Goal: Check status: Check status

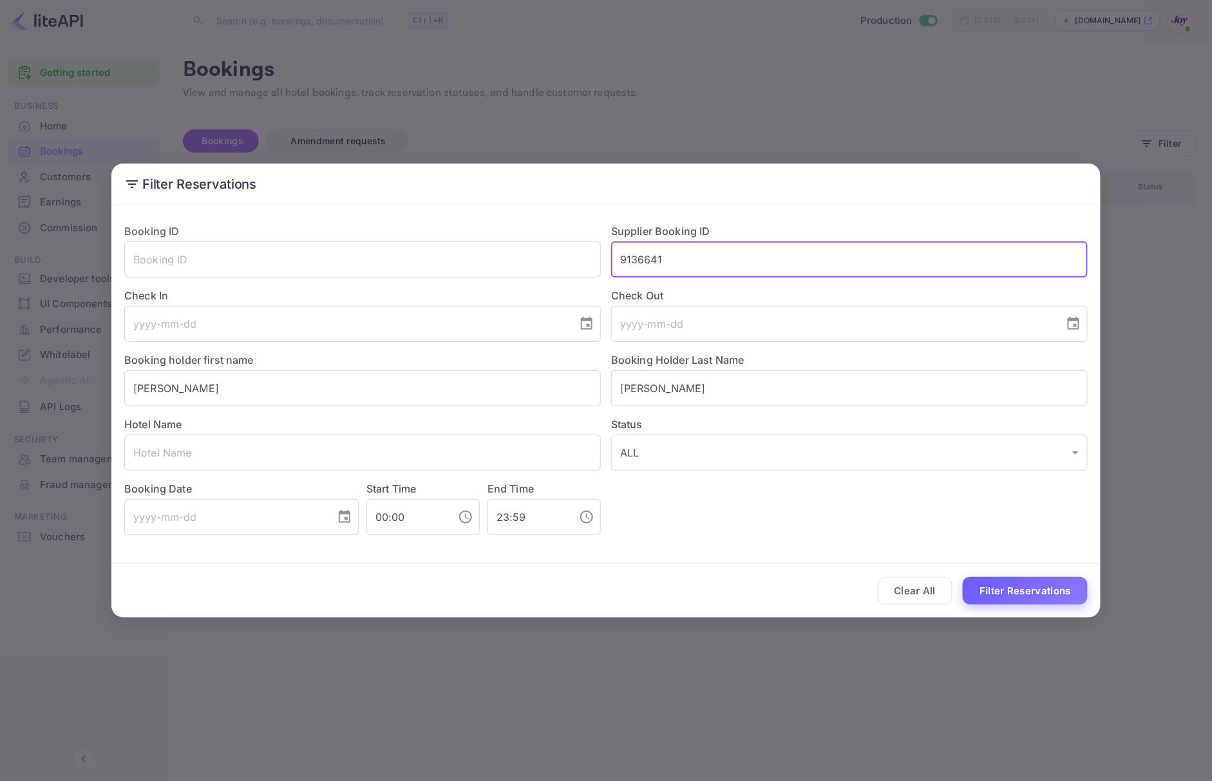
type input "9136641"
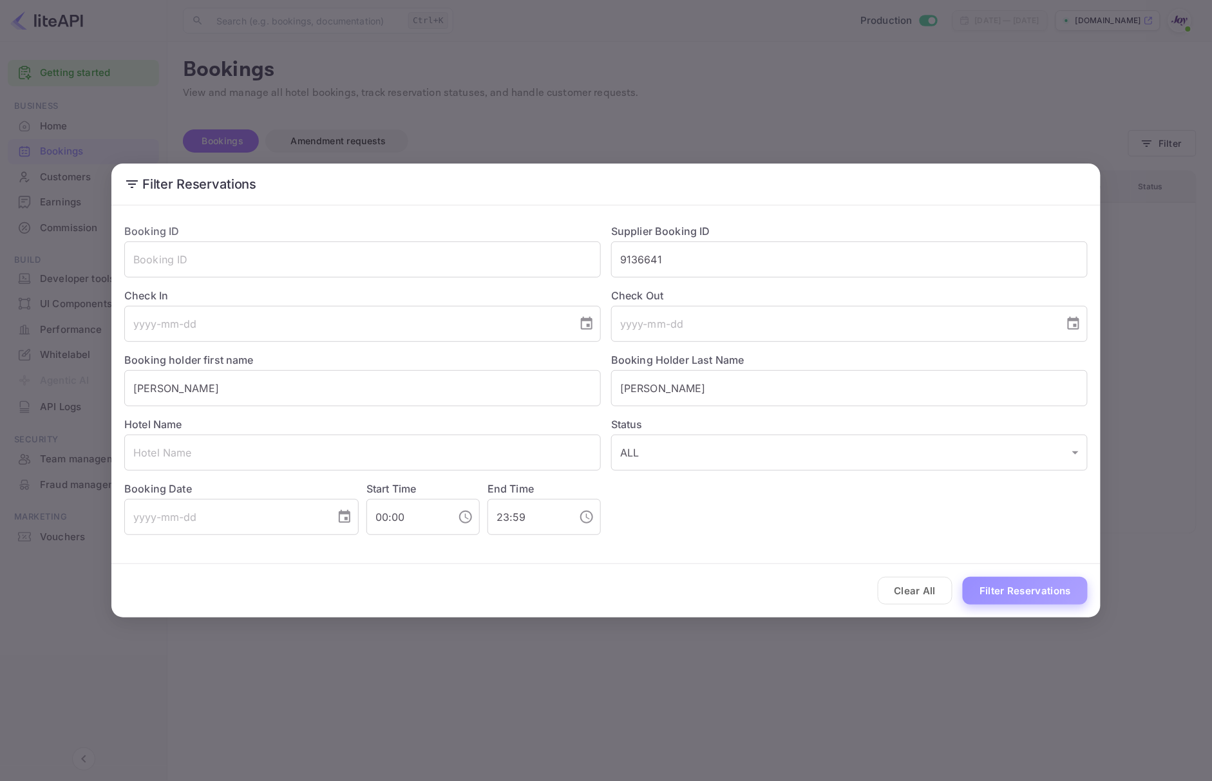
click at [1049, 584] on button "Filter Reservations" at bounding box center [1025, 591] width 125 height 28
click at [693, 256] on input "9136641" at bounding box center [849, 260] width 477 height 36
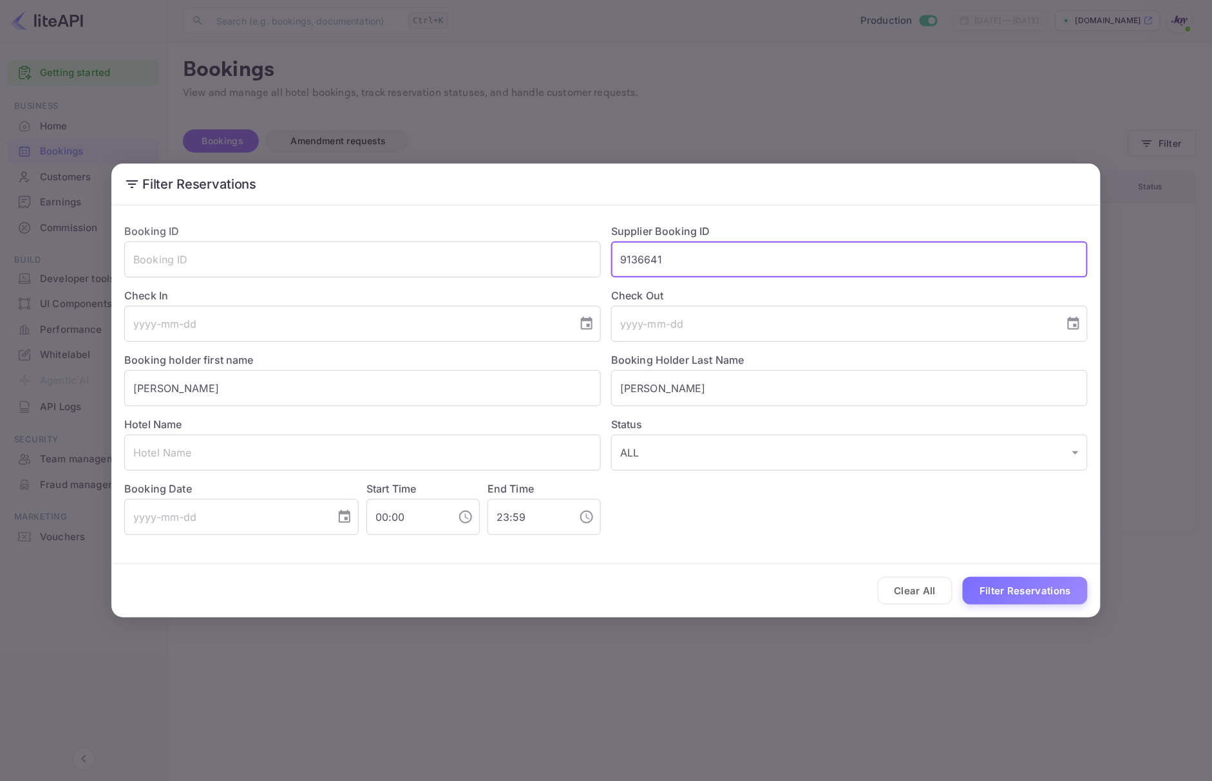
click at [693, 256] on input "9136641" at bounding box center [849, 260] width 477 height 36
click at [693, 256] on input "text" at bounding box center [849, 260] width 477 height 36
click at [374, 263] on input "text" at bounding box center [362, 260] width 477 height 36
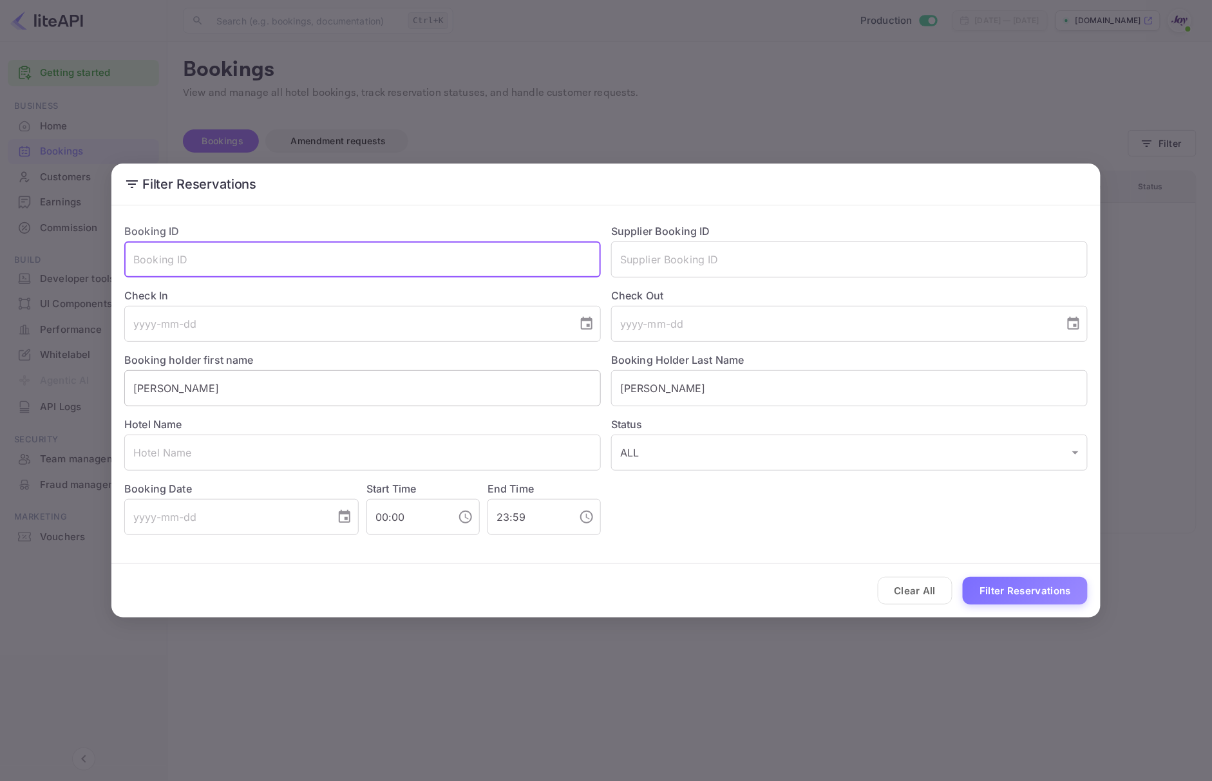
paste input "9136641"
type input "9136641"
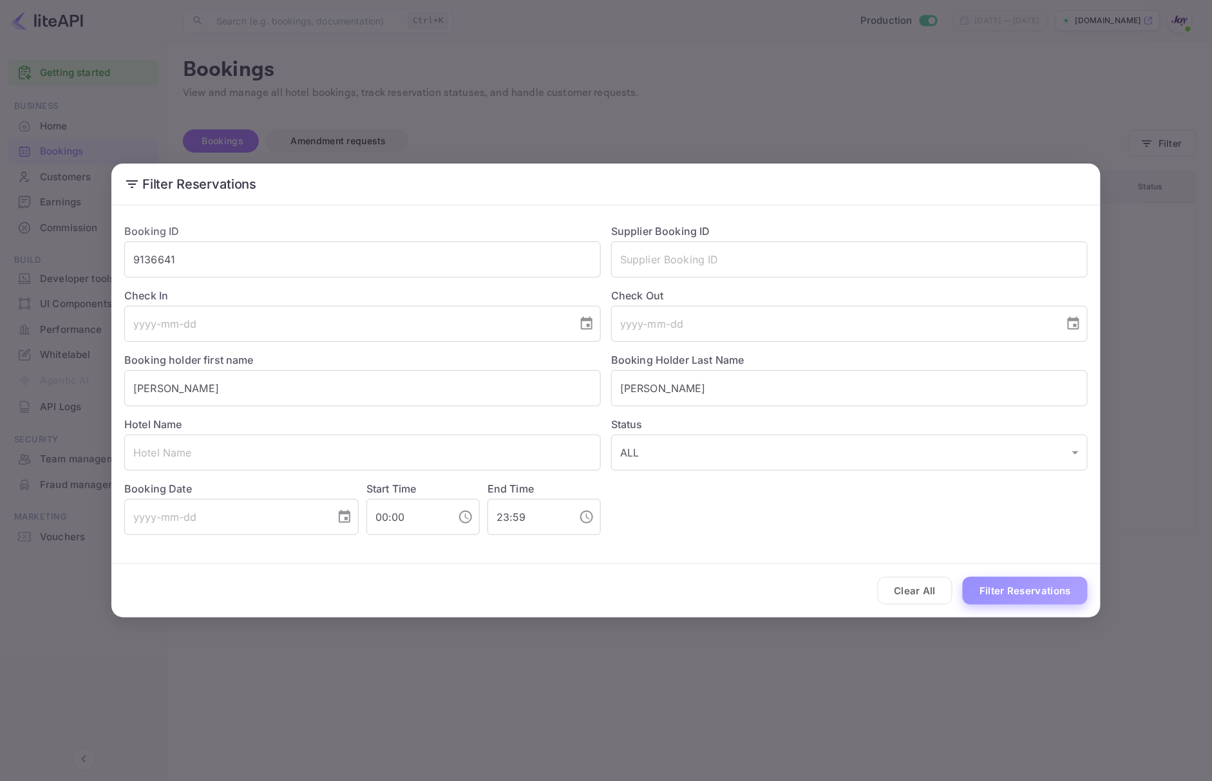
click at [1045, 582] on button "Filter Reservations" at bounding box center [1025, 591] width 125 height 28
click at [906, 593] on button "Clear All" at bounding box center [915, 591] width 75 height 28
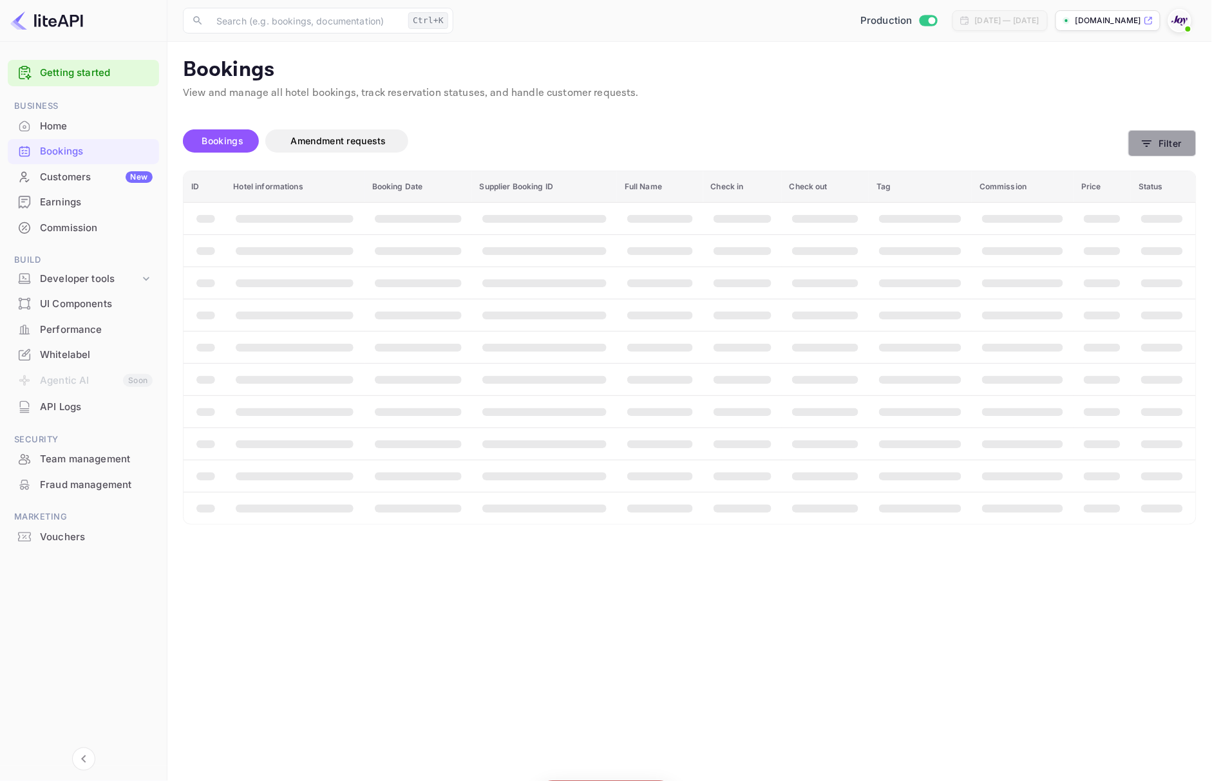
click at [1171, 140] on button "Filter" at bounding box center [1162, 143] width 68 height 26
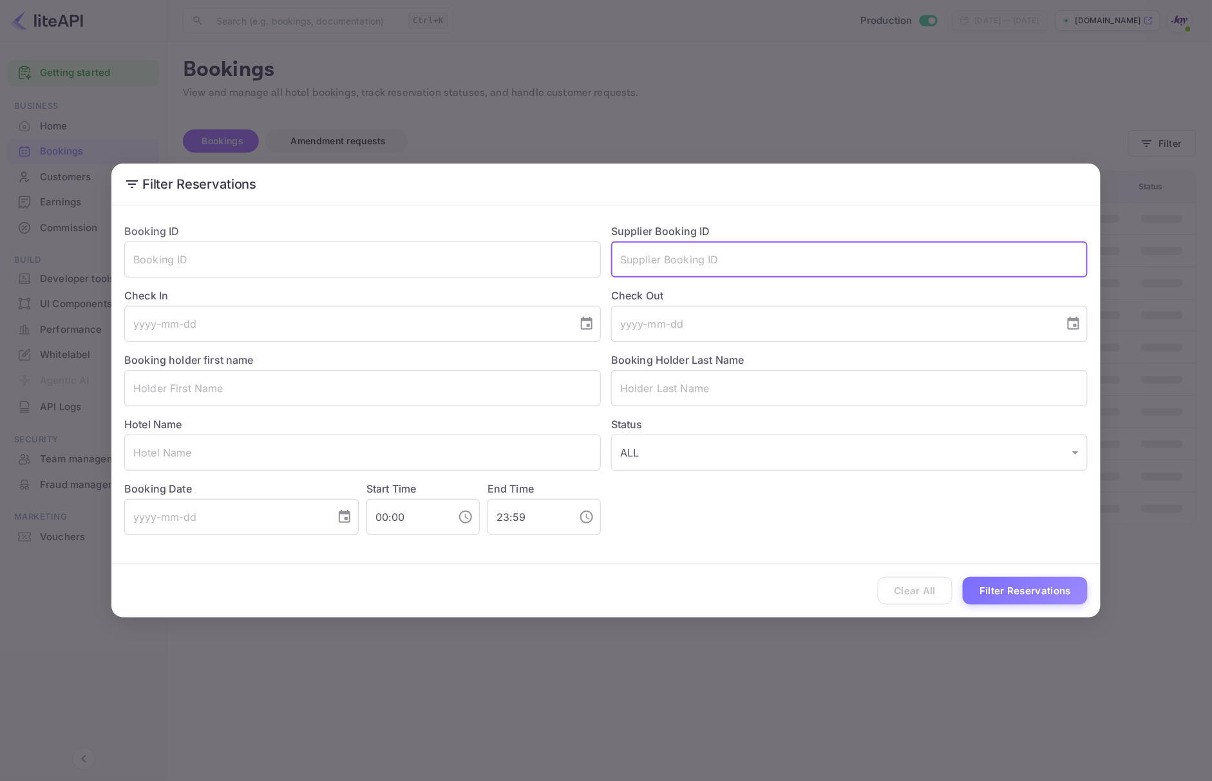
click at [725, 272] on input "text" at bounding box center [849, 260] width 477 height 36
paste input "9136641"
type input "9136641"
click at [996, 600] on button "Filter Reservations" at bounding box center [1025, 591] width 125 height 28
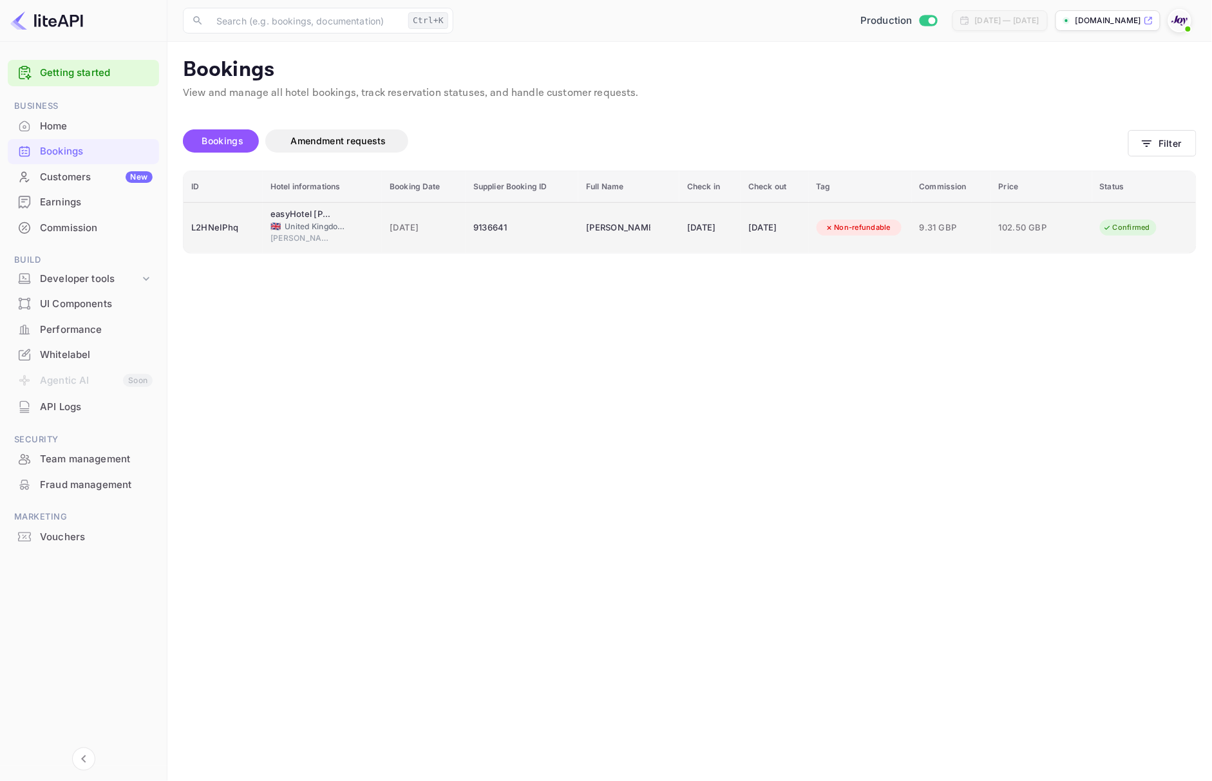
click at [225, 227] on div "L2HNeIPhq" at bounding box center [223, 228] width 64 height 21
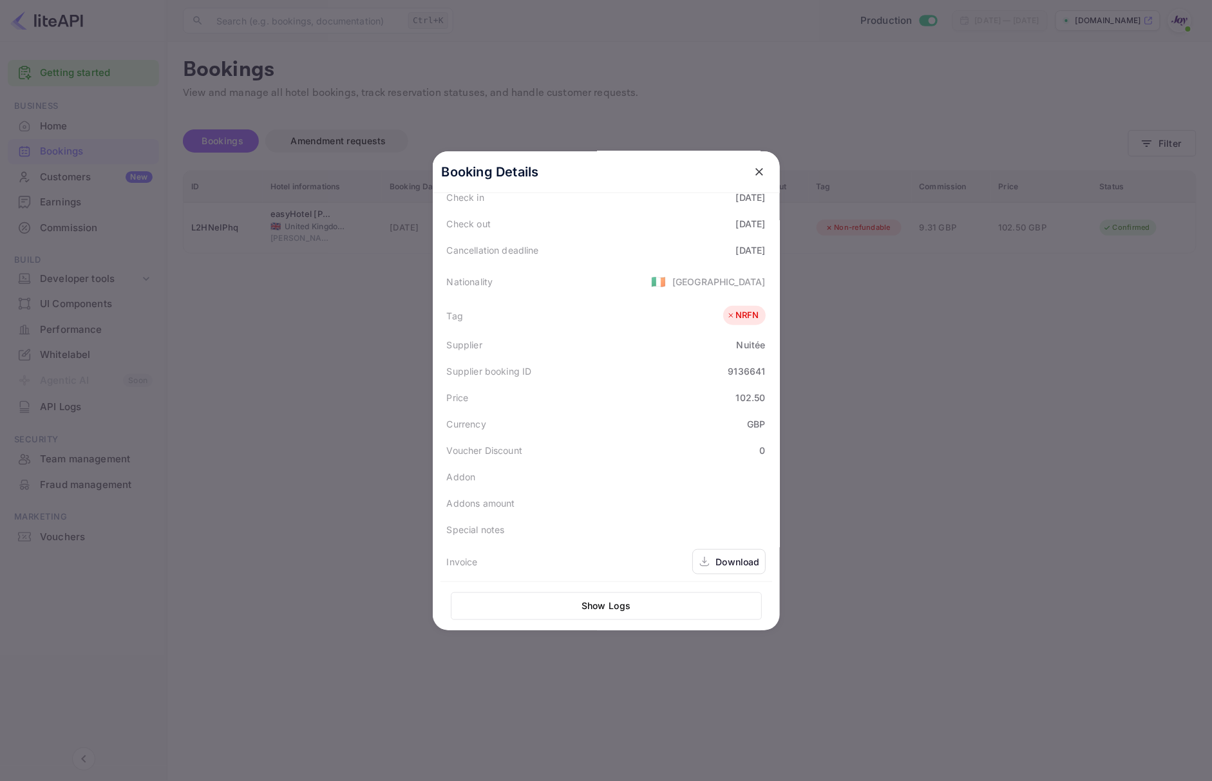
scroll to position [289, 0]
click at [1085, 452] on div at bounding box center [606, 390] width 1212 height 781
